Goal: Transaction & Acquisition: Download file/media

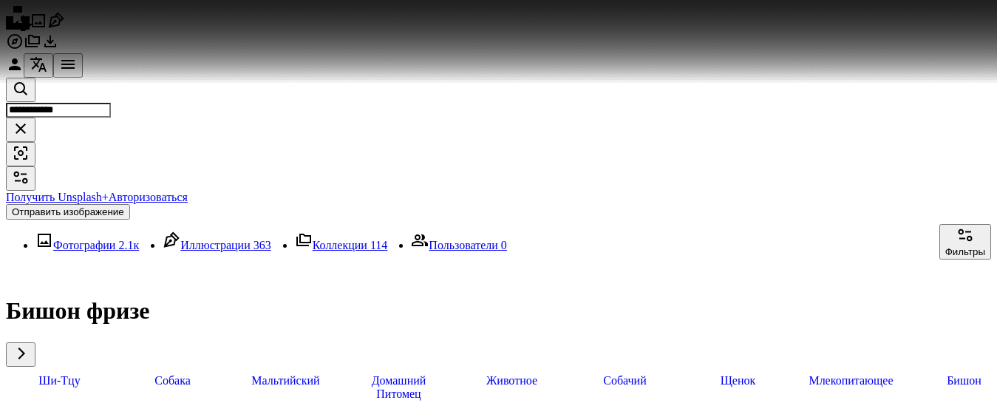
scroll to position [3178, 0]
